Goal: Task Accomplishment & Management: Manage account settings

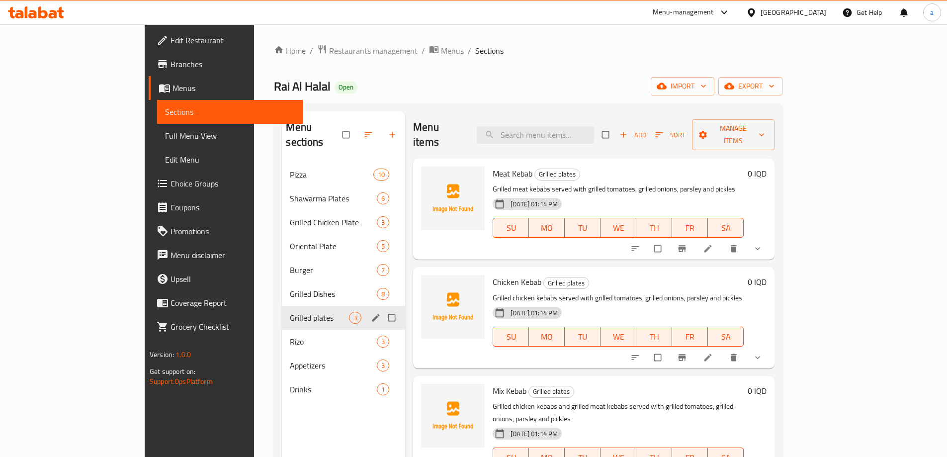
click at [382, 308] on input "Menu sections" at bounding box center [392, 317] width 21 height 19
checkbox input "true"
click at [344, 130] on icon "button" at bounding box center [349, 135] width 10 height 10
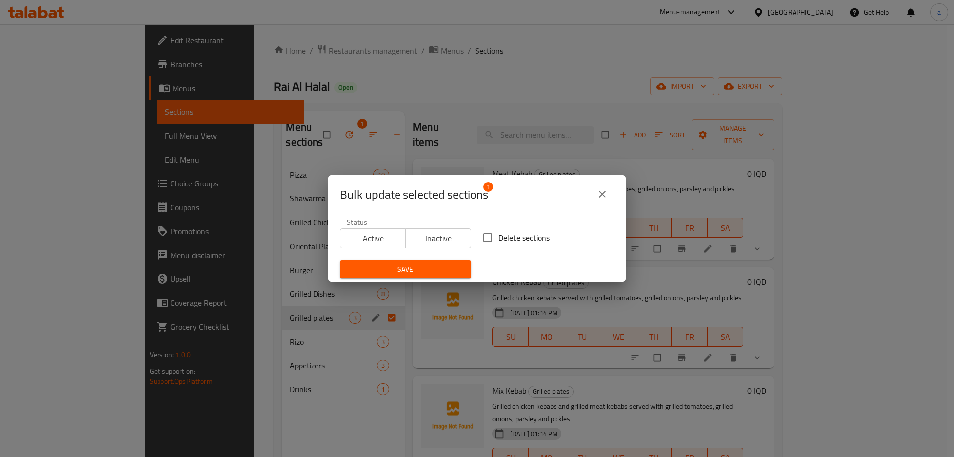
click at [489, 239] on input "Delete sections" at bounding box center [488, 237] width 21 height 21
checkbox input "true"
click at [443, 269] on span "Save" at bounding box center [405, 269] width 115 height 12
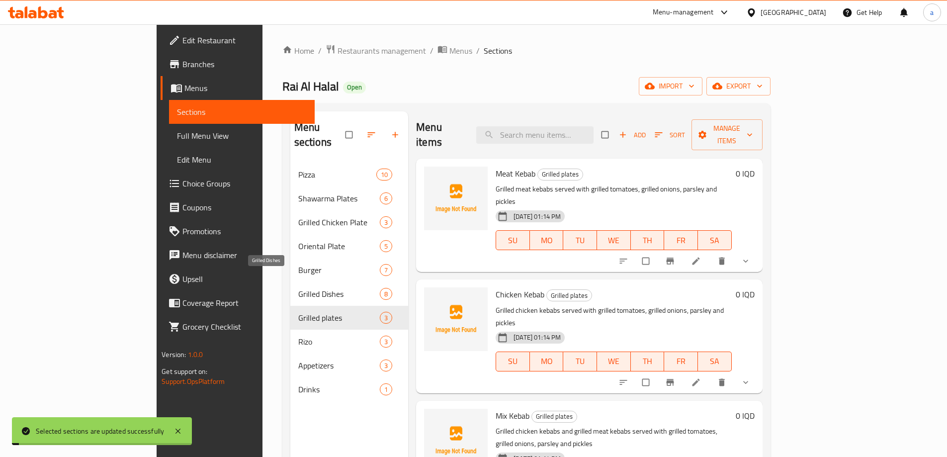
click at [298, 288] on span "Grilled Dishes" at bounding box center [338, 294] width 81 height 12
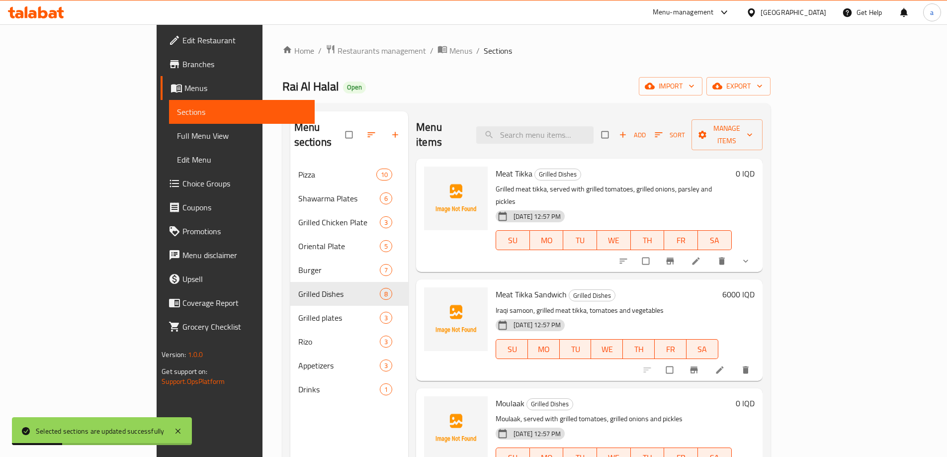
click at [177, 131] on span "Full Menu View" at bounding box center [242, 136] width 130 height 12
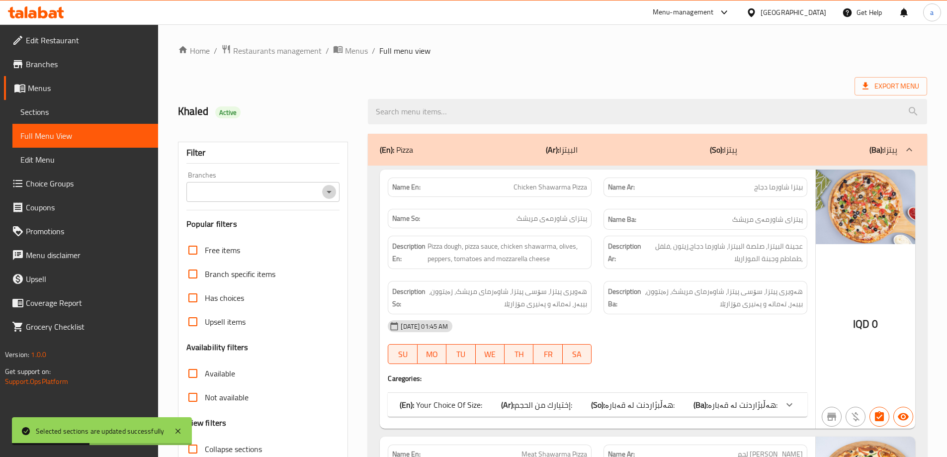
click at [328, 189] on icon "Open" at bounding box center [329, 192] width 12 height 12
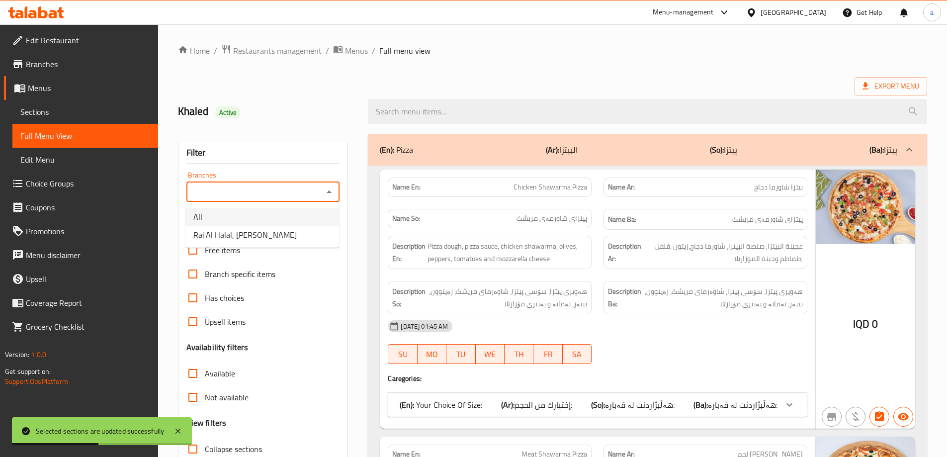
click at [313, 221] on li "All" at bounding box center [262, 217] width 154 height 18
click at [324, 187] on icon "Open" at bounding box center [329, 192] width 12 height 12
click at [327, 227] on li "Rai Al Halal, [PERSON_NAME]" at bounding box center [262, 235] width 154 height 18
type input "Rai Al Halal, [PERSON_NAME]"
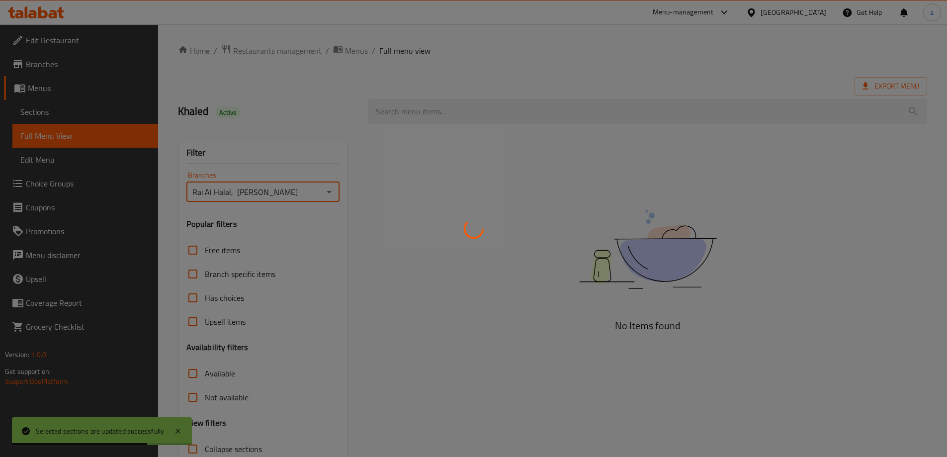
scroll to position [72, 0]
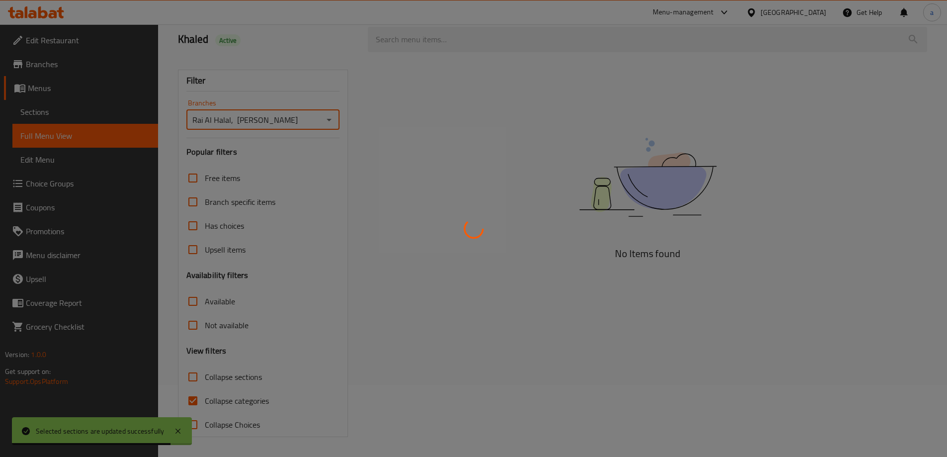
click at [196, 381] on div at bounding box center [473, 228] width 947 height 457
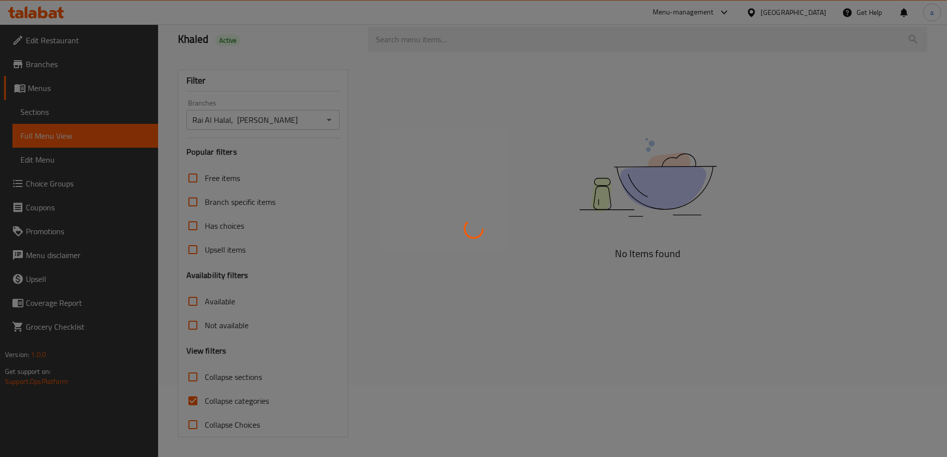
click at [192, 380] on div at bounding box center [473, 228] width 947 height 457
click at [208, 376] on div at bounding box center [473, 228] width 947 height 457
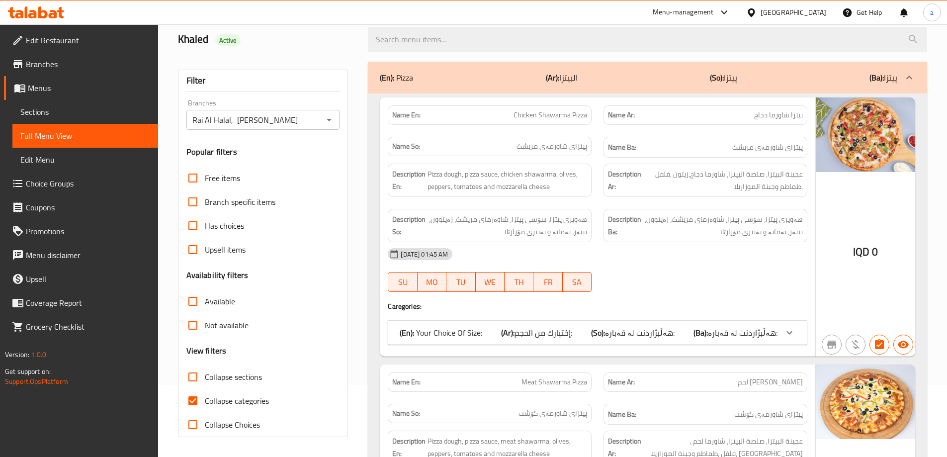
click at [243, 373] on span "Collapse sections" at bounding box center [233, 377] width 57 height 12
click at [205, 373] on input "Collapse sections" at bounding box center [193, 377] width 24 height 24
checkbox input "true"
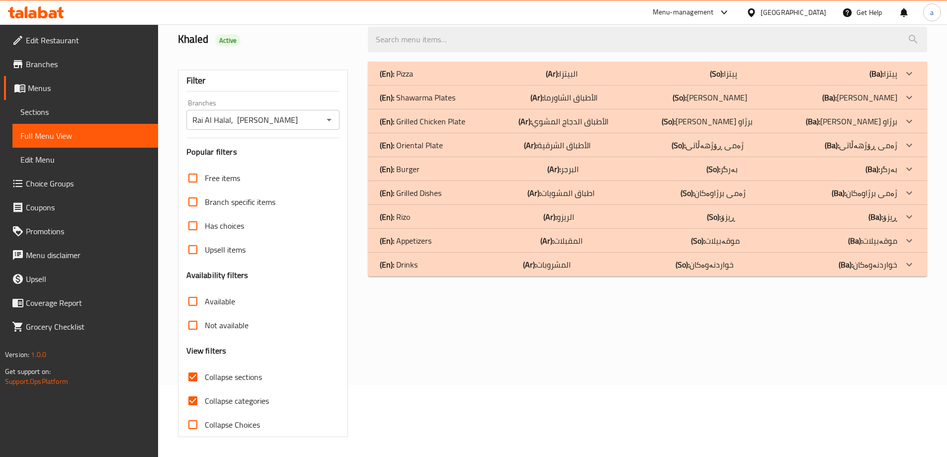
click at [249, 398] on span "Collapse categories" at bounding box center [237, 401] width 64 height 12
click at [205, 398] on input "Collapse categories" at bounding box center [193, 401] width 24 height 24
checkbox input "false"
click at [584, 188] on p "(Ar): اطباق المشويات" at bounding box center [560, 193] width 67 height 12
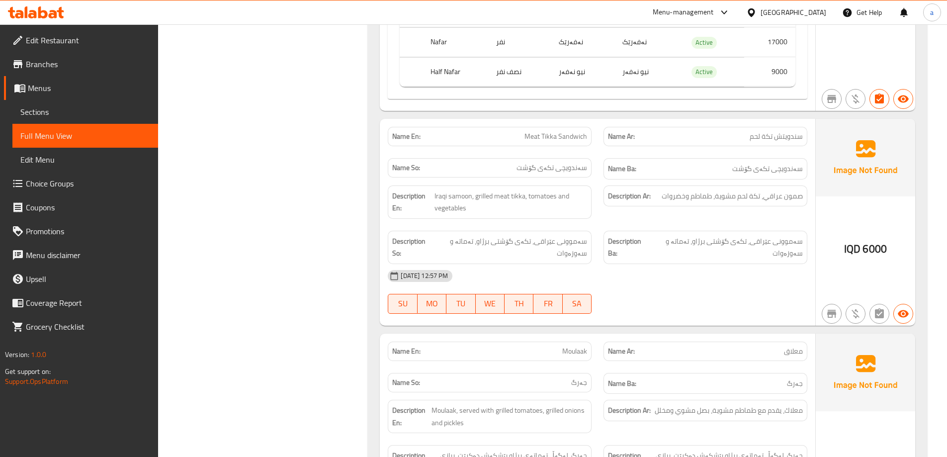
scroll to position [596, 0]
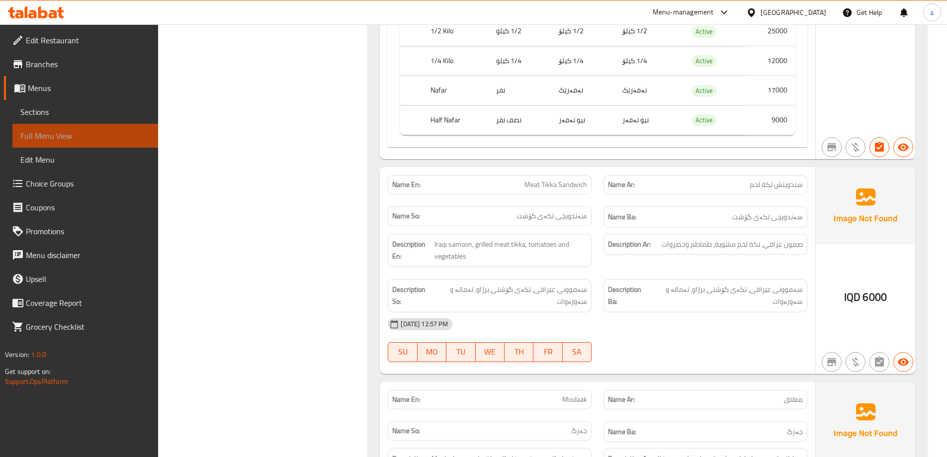
click at [91, 134] on span "Full Menu View" at bounding box center [85, 136] width 130 height 12
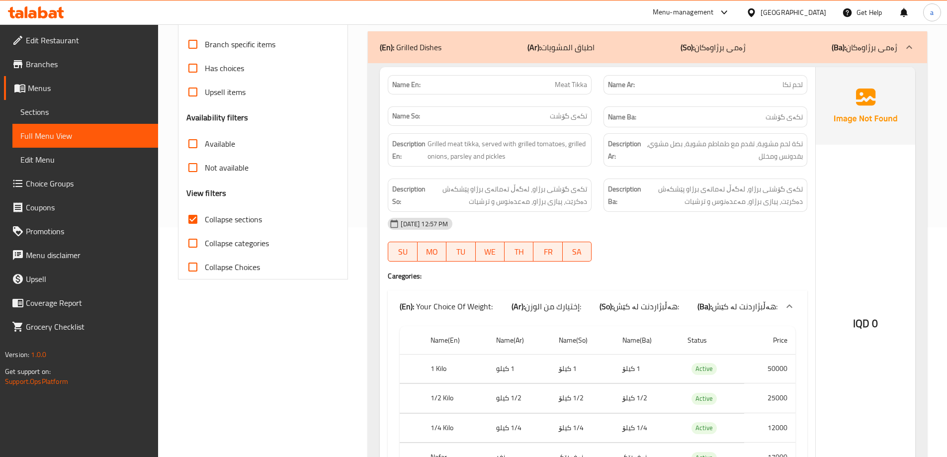
scroll to position [0, 0]
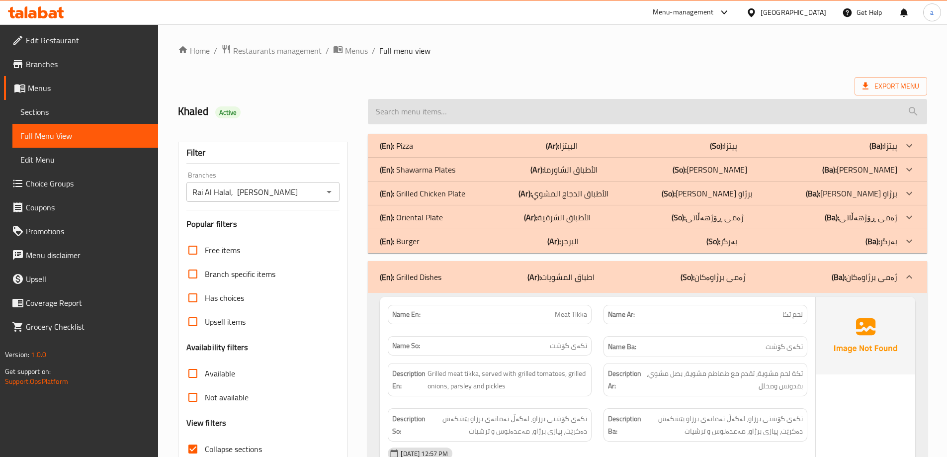
click at [763, 109] on input "search" at bounding box center [647, 111] width 559 height 25
click at [486, 121] on input "search" at bounding box center [647, 111] width 559 height 25
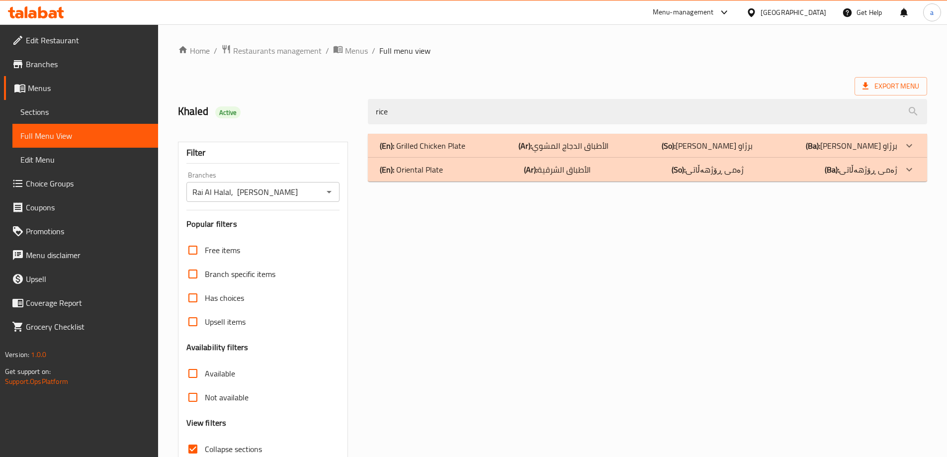
type input "rice"
click at [611, 173] on div "(En): Oriental Plate (Ar): الأطباق الشرقية (So): ژەمی ڕۆژهەڵاتی (Ba): ژەمی ڕۆژه…" at bounding box center [638, 169] width 517 height 12
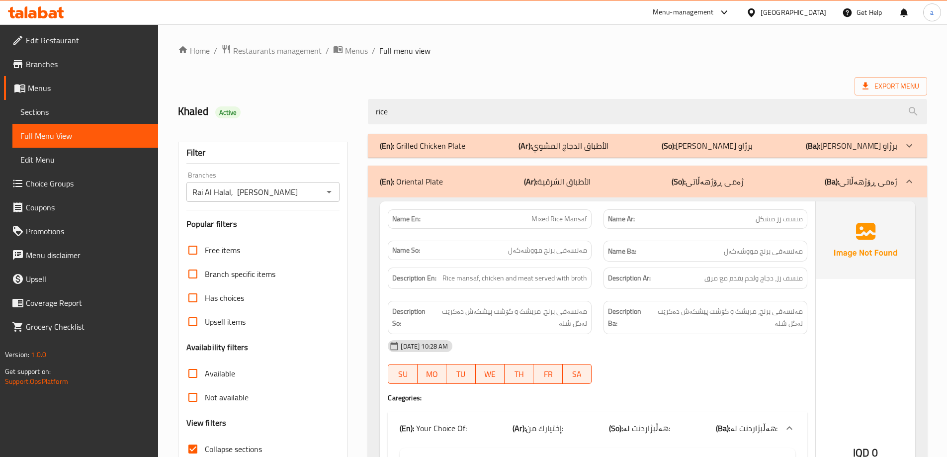
click at [65, 107] on span "Sections" at bounding box center [85, 112] width 130 height 12
